Goal: Share content: Share content

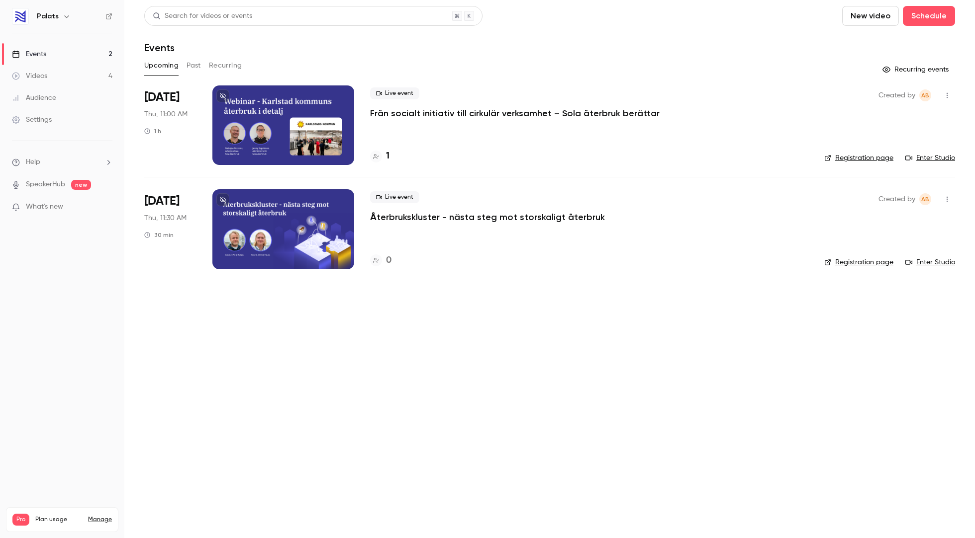
click at [52, 80] on link "Videos 4" at bounding box center [62, 76] width 124 height 22
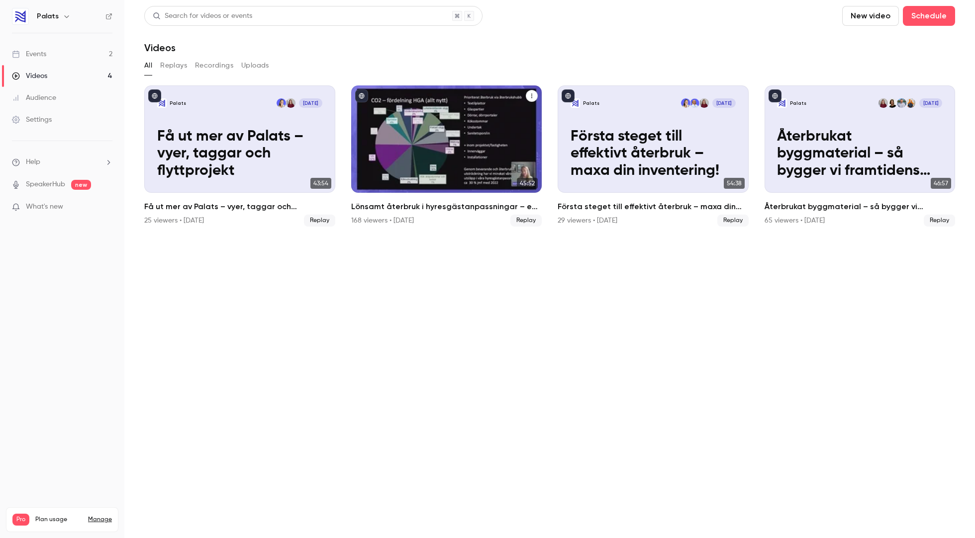
click at [469, 129] on div "Lönsamt återbruk i hyresgästanpassningar – en kostnadsanalys med Fabege" at bounding box center [446, 139] width 191 height 107
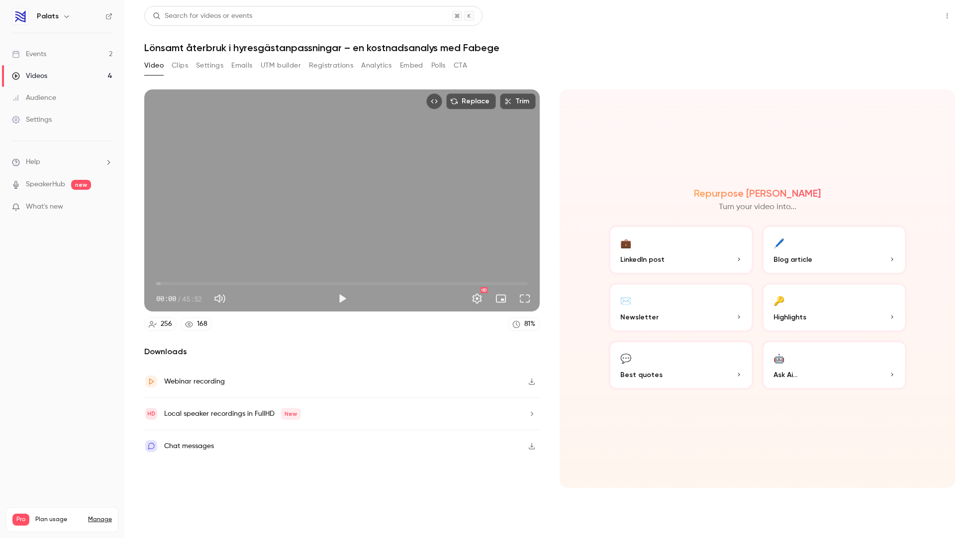
click at [923, 17] on button "Share" at bounding box center [911, 16] width 39 height 20
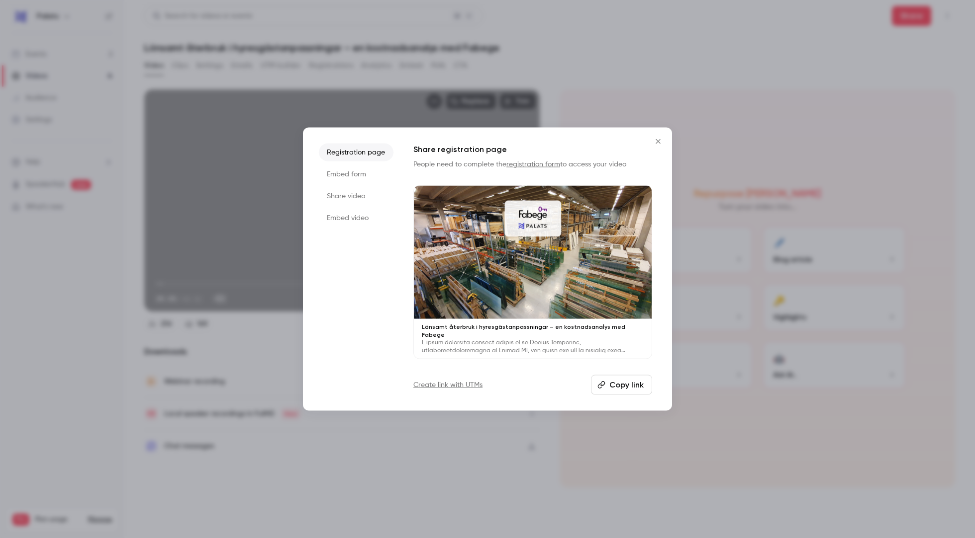
click at [656, 142] on icon "Close" at bounding box center [657, 141] width 4 height 4
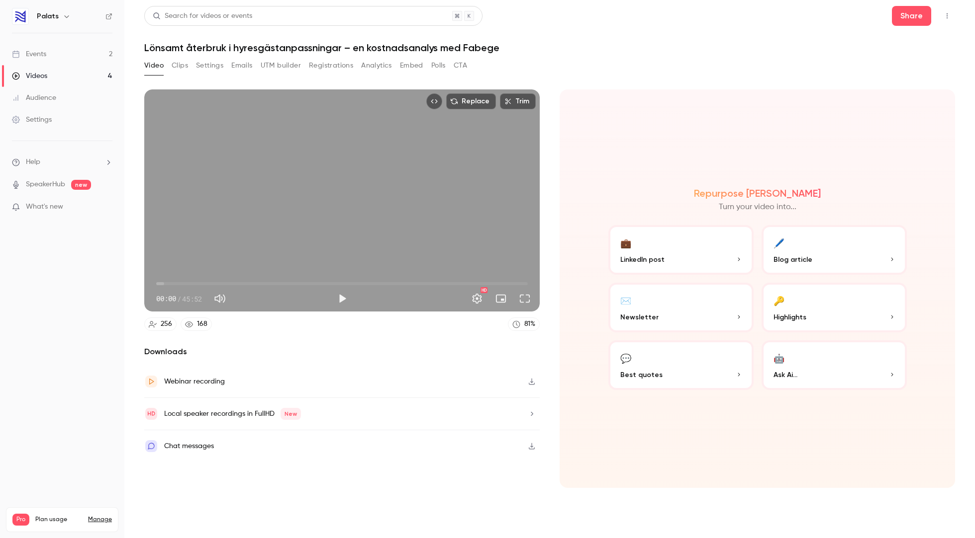
click at [415, 63] on button "Embed" at bounding box center [411, 66] width 23 height 16
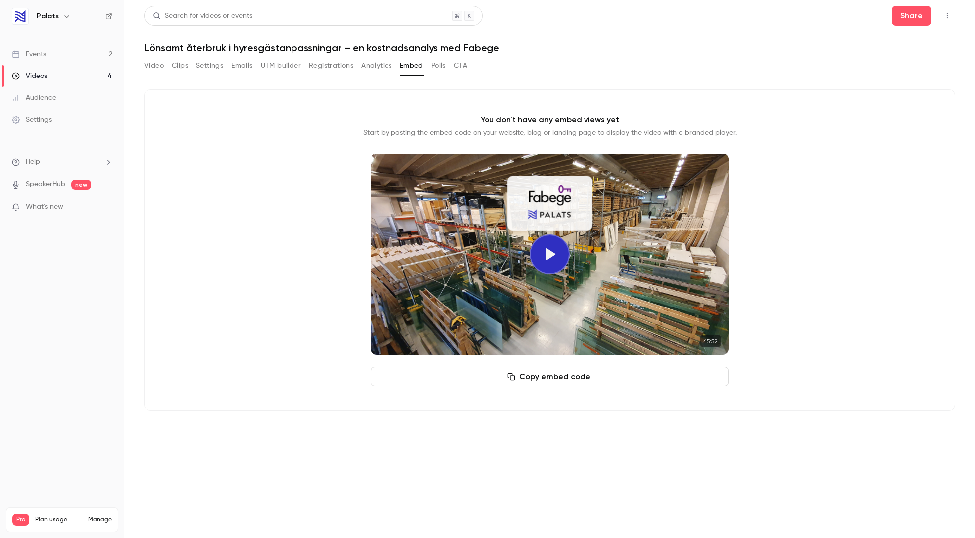
click at [583, 381] on button "Copy embed code" at bounding box center [549, 377] width 358 height 20
